Goal: Task Accomplishment & Management: Use online tool/utility

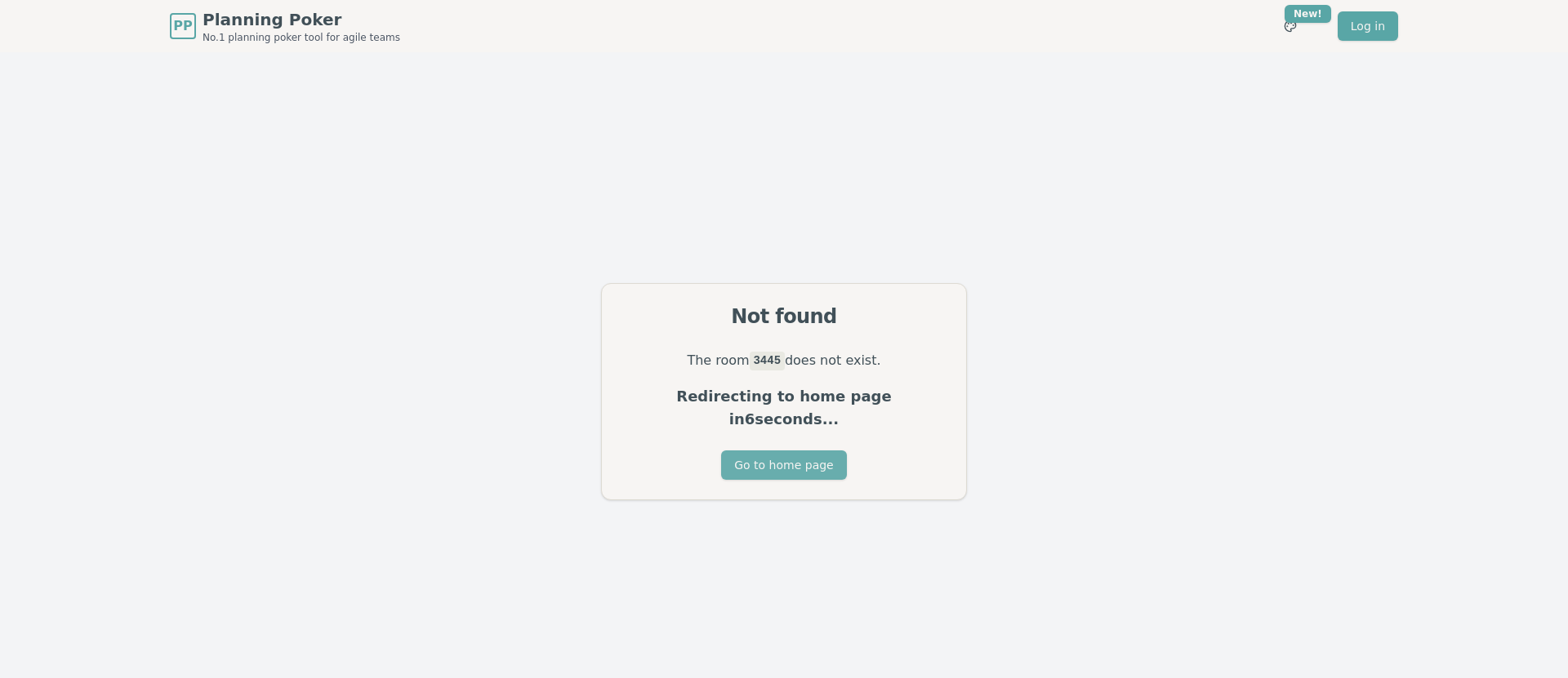
click at [788, 451] on button "Go to home page" at bounding box center [784, 465] width 125 height 29
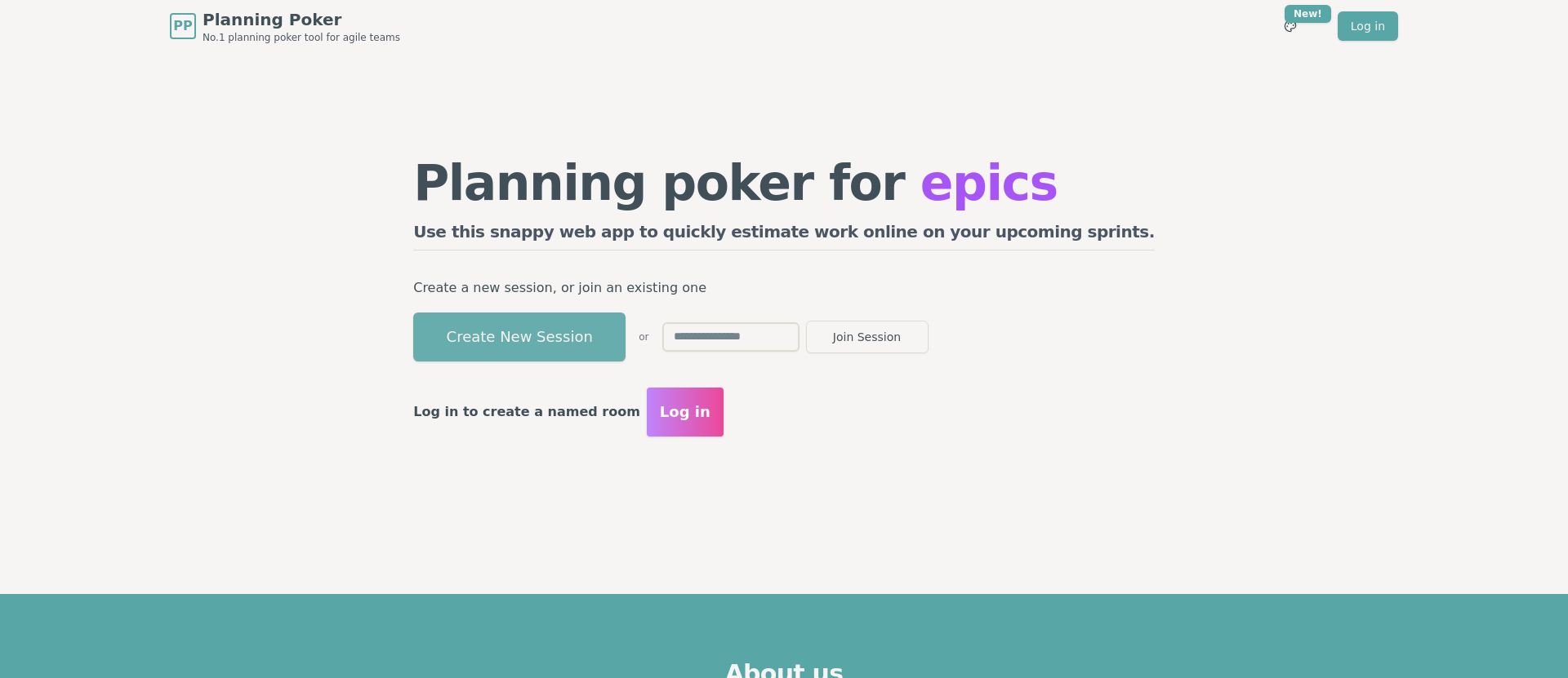
click at [616, 326] on button "Create New Session" at bounding box center [519, 336] width 212 height 49
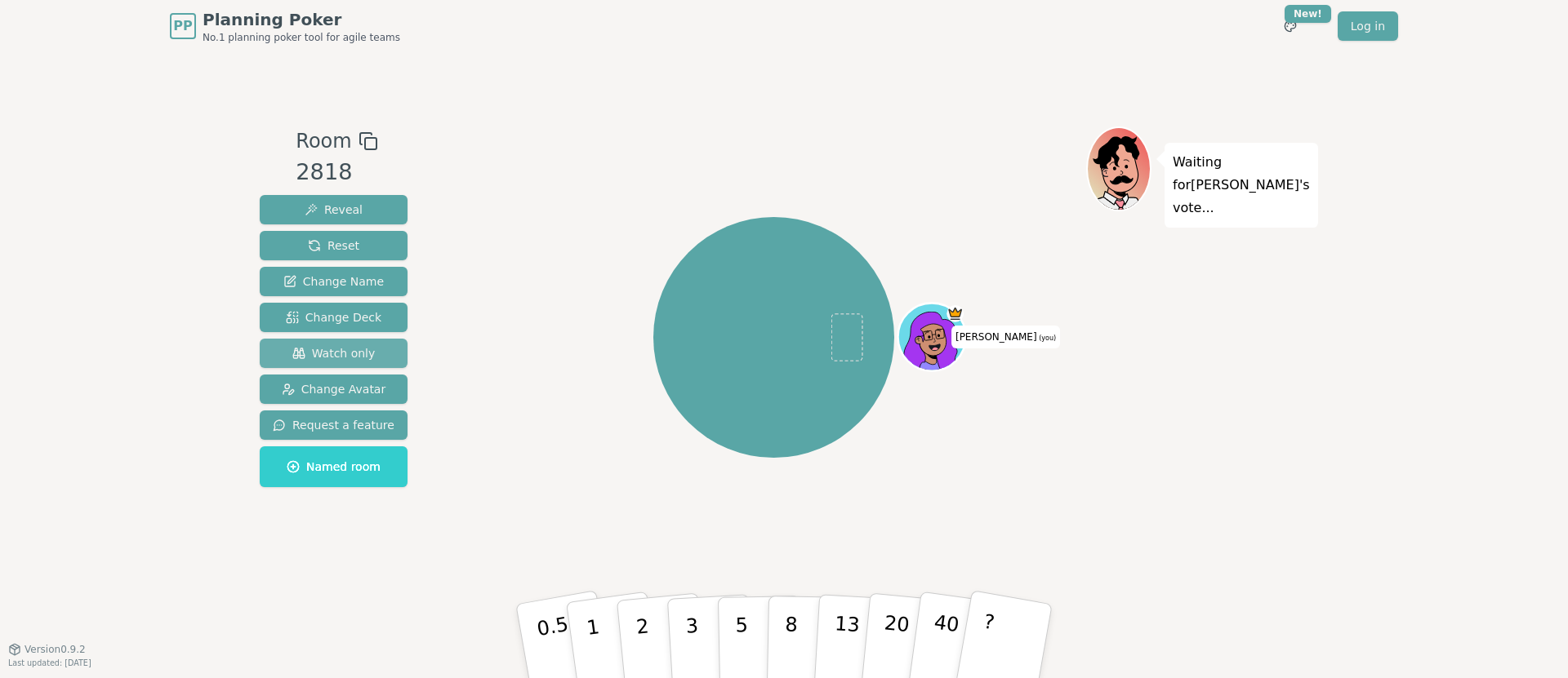
click at [383, 353] on button "Watch only" at bounding box center [334, 353] width 148 height 29
